Goal: Transaction & Acquisition: Obtain resource

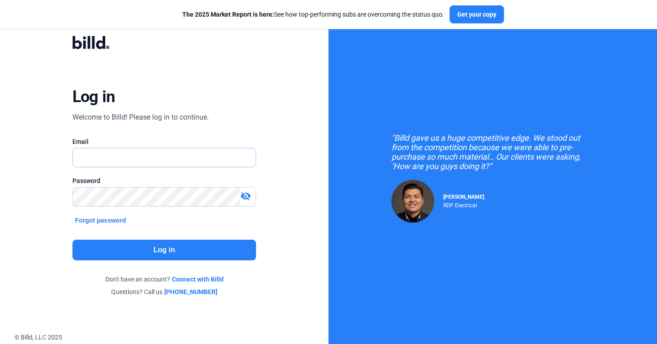
type input "[PERSON_NAME][EMAIL_ADDRESS][DOMAIN_NAME]"
click at [241, 73] on div "Log in Welcome to Billd! Please log in to continue. Email russell@billd.com Pas…" at bounding box center [164, 166] width 237 height 287
type input "[PERSON_NAME][EMAIL_ADDRESS][DOMAIN_NAME]"
click at [153, 252] on button "Log in" at bounding box center [164, 250] width 184 height 21
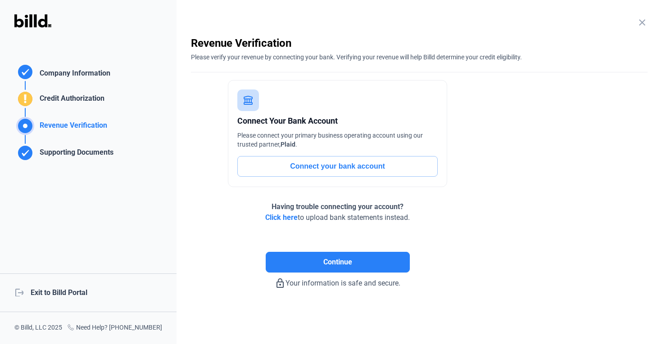
click at [94, 77] on div "Company Information" at bounding box center [73, 74] width 74 height 13
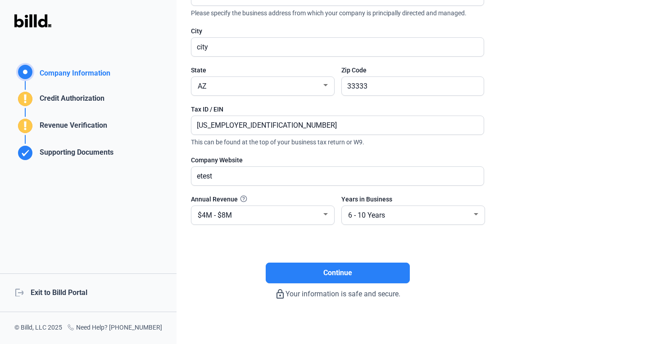
scroll to position [149, 0]
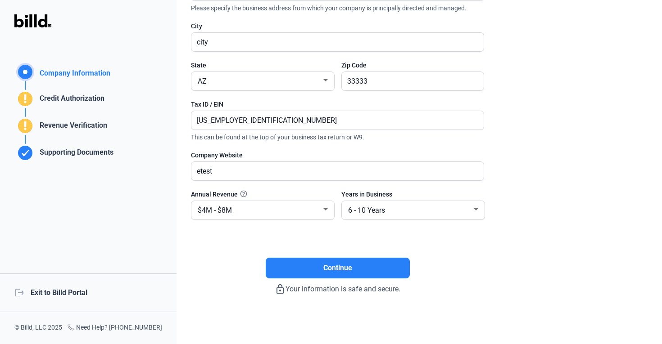
click at [63, 296] on div "logout Exit to Billd Portal" at bounding box center [88, 293] width 176 height 39
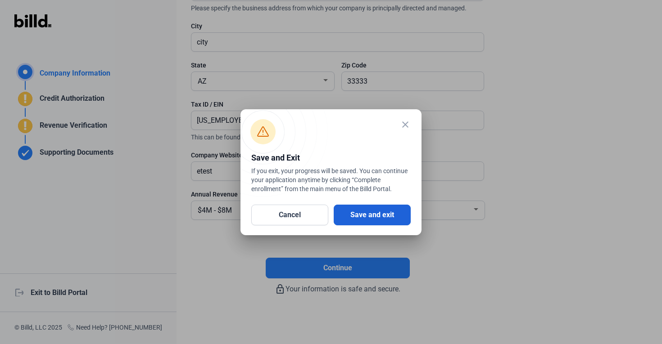
click at [365, 217] on button "Save and exit" at bounding box center [371, 215] width 77 height 21
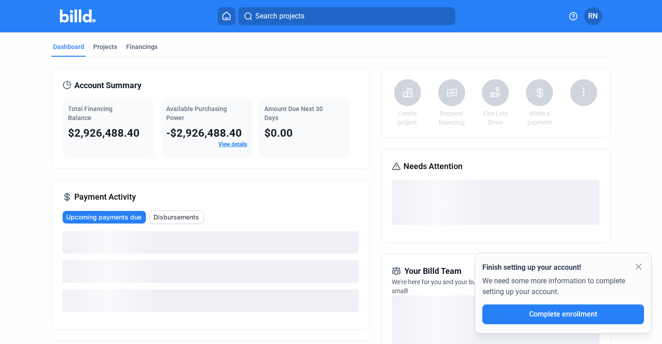
click at [637, 268] on mat-icon "close" at bounding box center [638, 266] width 11 height 11
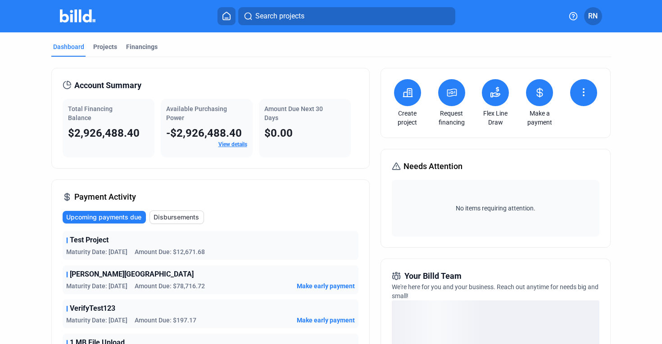
drag, startPoint x: 70, startPoint y: 130, endPoint x: 135, endPoint y: 132, distance: 64.8
click at [135, 132] on span "$2,926,488.40" at bounding box center [104, 133] width 72 height 13
drag, startPoint x: 170, startPoint y: 134, endPoint x: 240, endPoint y: 135, distance: 70.2
click at [240, 135] on div "-$2,926,488.40" at bounding box center [206, 133] width 81 height 14
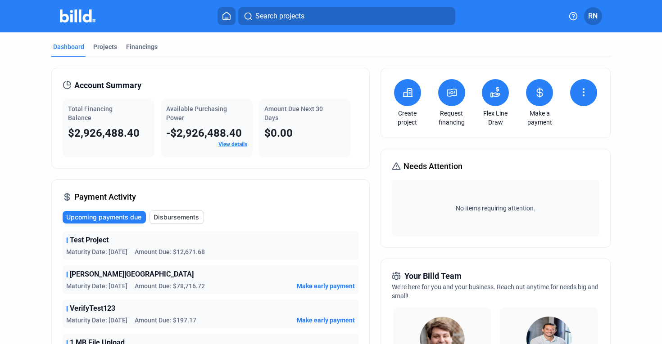
click at [412, 95] on button at bounding box center [407, 92] width 27 height 27
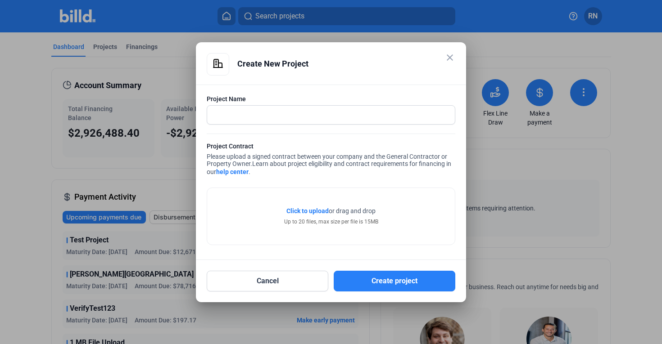
click at [450, 57] on mat-icon "close" at bounding box center [449, 57] width 11 height 11
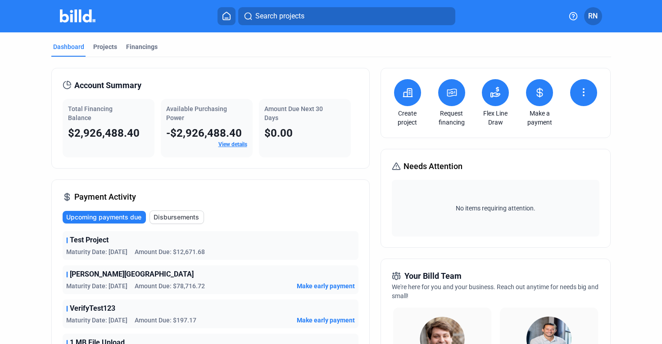
click at [450, 104] on button at bounding box center [451, 92] width 27 height 27
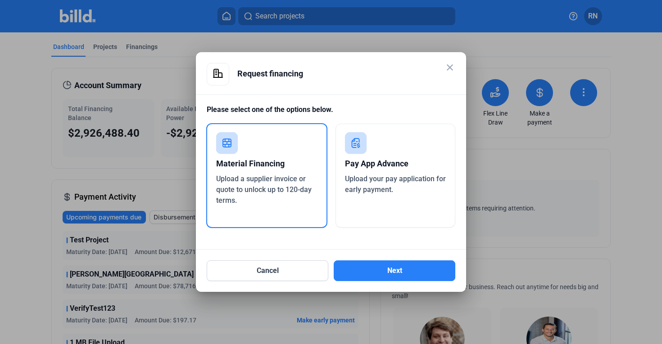
click at [402, 158] on div "Pay App Advance" at bounding box center [395, 164] width 101 height 20
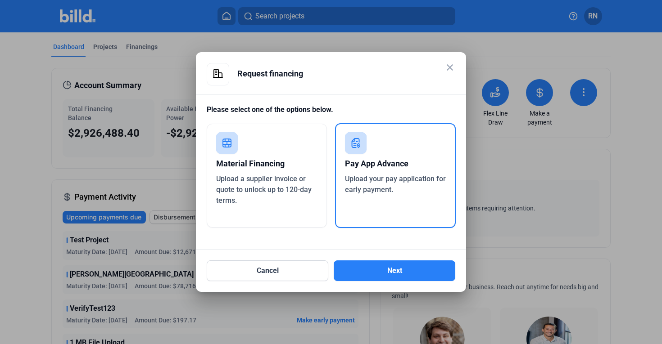
click at [286, 197] on div "Upload a supplier invoice or quote to unlock up to 120-day terms." at bounding box center [266, 190] width 101 height 32
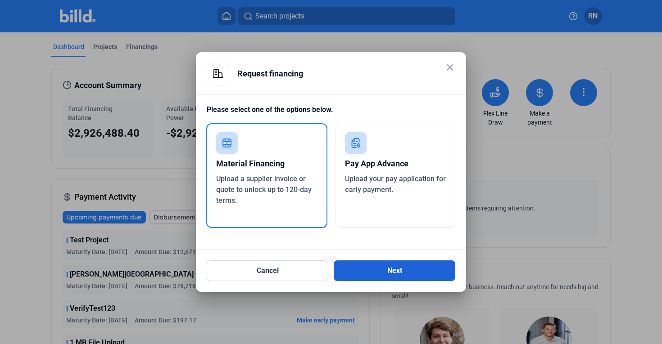
click at [360, 271] on button "Next" at bounding box center [394, 271] width 122 height 21
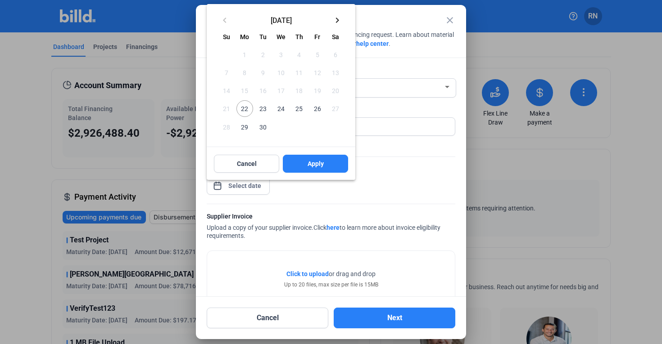
click at [249, 185] on div "close Material Financing Details Enter the details below to submit your financi…" at bounding box center [331, 172] width 662 height 344
click at [261, 162] on button "Cancel" at bounding box center [246, 164] width 65 height 18
click at [399, 14] on div at bounding box center [331, 172] width 662 height 344
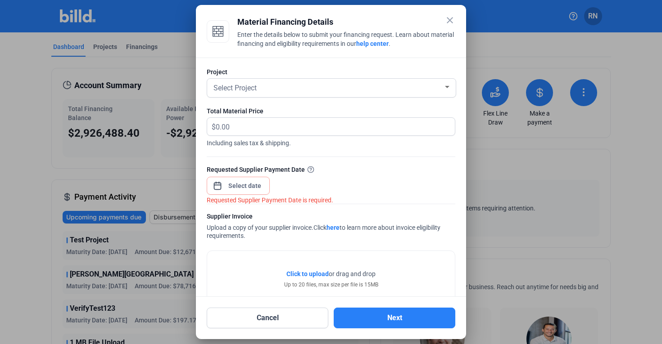
click at [453, 21] on mat-icon "close" at bounding box center [449, 20] width 11 height 11
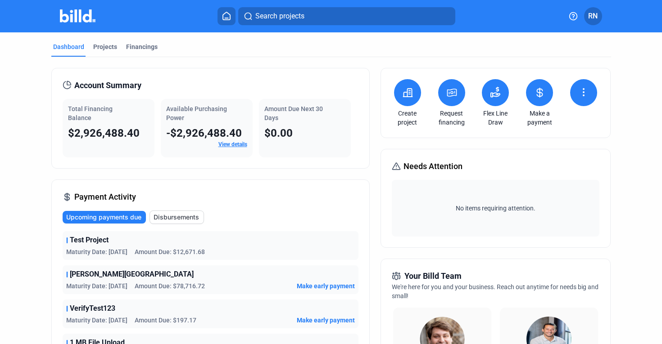
click at [450, 36] on mat-tab-group "Dashboard Projects Financings Account Summary Total Financing Balance $2,926,48…" at bounding box center [330, 343] width 559 height 622
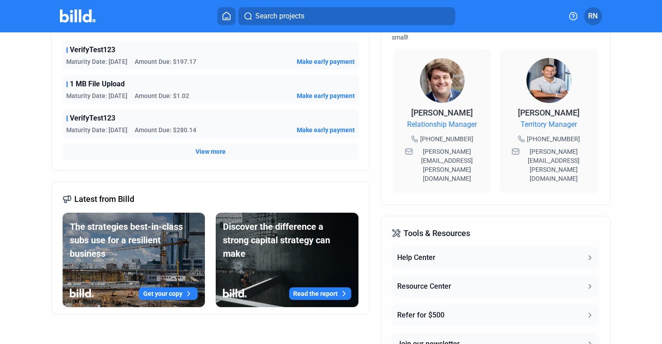
scroll to position [260, 0]
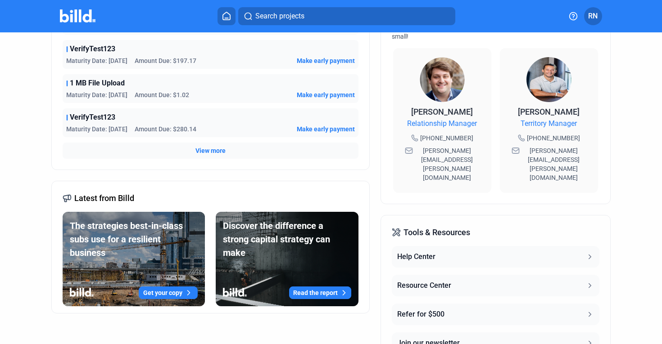
click at [269, 173] on div "Account Summary Total Financing Balance $2,926,488.40 Available Purchasing Powe…" at bounding box center [210, 96] width 318 height 576
